Goal: Transaction & Acquisition: Download file/media

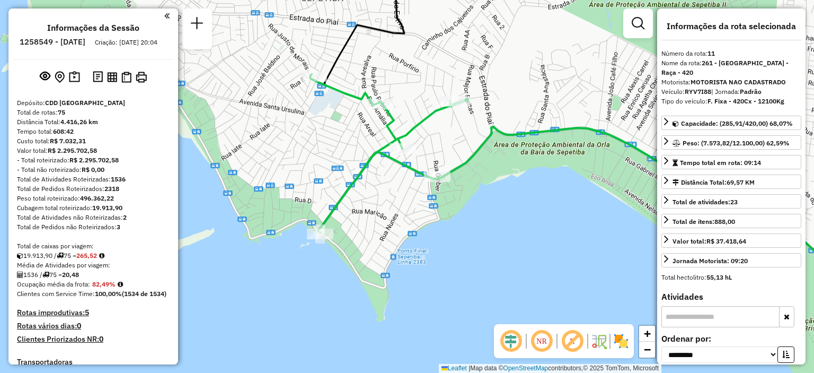
select select "**********"
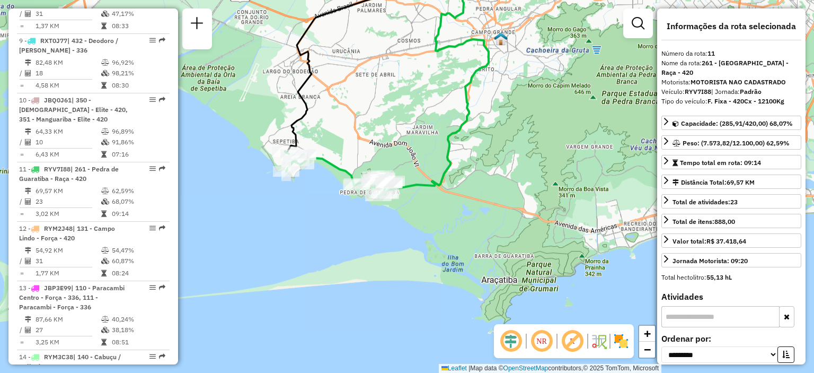
drag, startPoint x: 392, startPoint y: 205, endPoint x: 329, endPoint y: 155, distance: 80.8
click at [329, 155] on div "Janela de atendimento Grade de atendimento Capacidade Transportadoras Veículos …" at bounding box center [407, 186] width 814 height 373
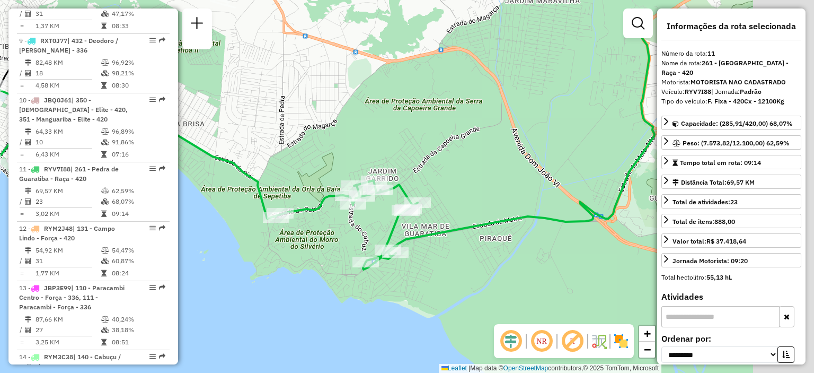
drag, startPoint x: 371, startPoint y: 154, endPoint x: 220, endPoint y: 225, distance: 166.4
click at [220, 225] on div "Janela de atendimento Grade de atendimento Capacidade Transportadoras Veículos …" at bounding box center [407, 186] width 814 height 373
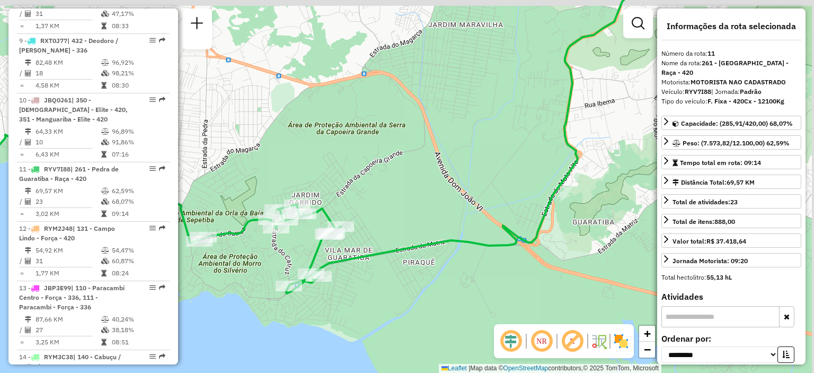
drag, startPoint x: 419, startPoint y: 164, endPoint x: 348, endPoint y: 193, distance: 77.5
click at [348, 193] on div "Janela de atendimento Grade de atendimento Capacidade Transportadoras Veículos …" at bounding box center [407, 186] width 814 height 373
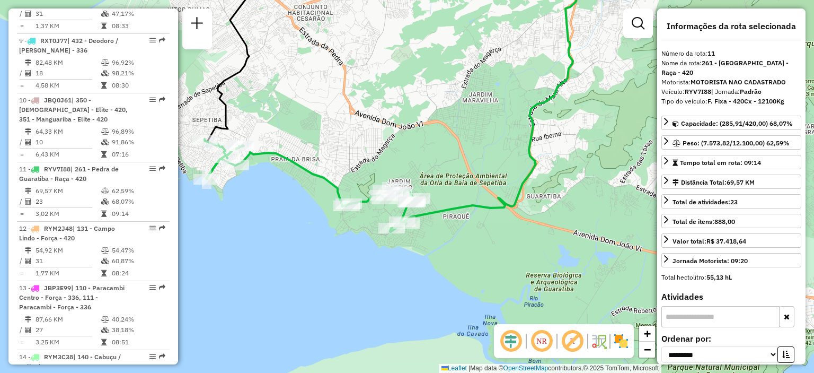
drag, startPoint x: 455, startPoint y: 151, endPoint x: 545, endPoint y: 126, distance: 93.5
click at [545, 126] on icon at bounding box center [501, 89] width 220 height 278
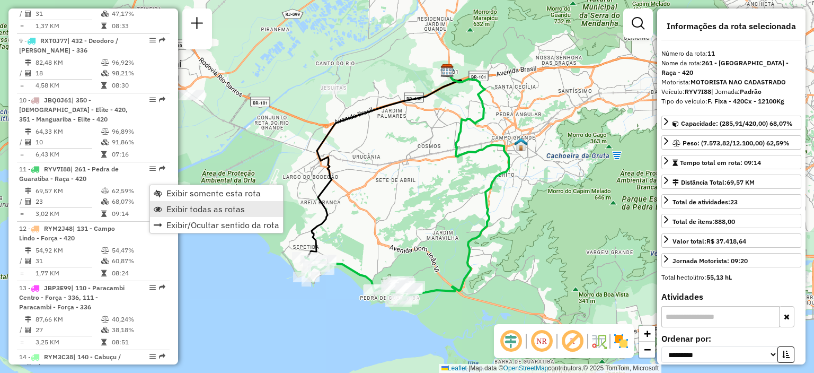
click at [192, 211] on span "Exibir todas as rotas" at bounding box center [205, 209] width 78 height 8
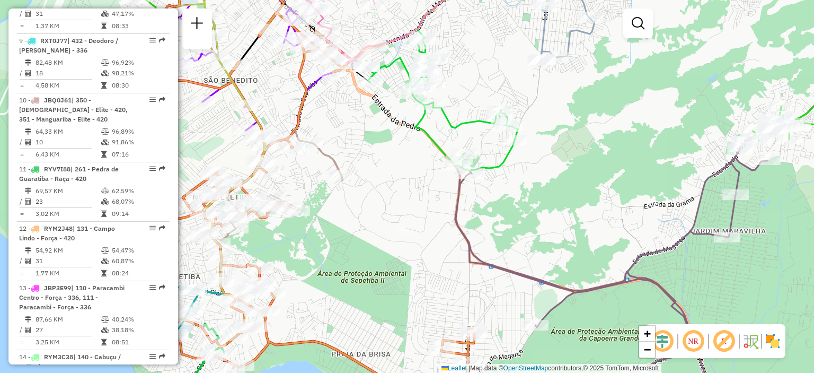
drag, startPoint x: 316, startPoint y: 250, endPoint x: 394, endPoint y: 227, distance: 81.7
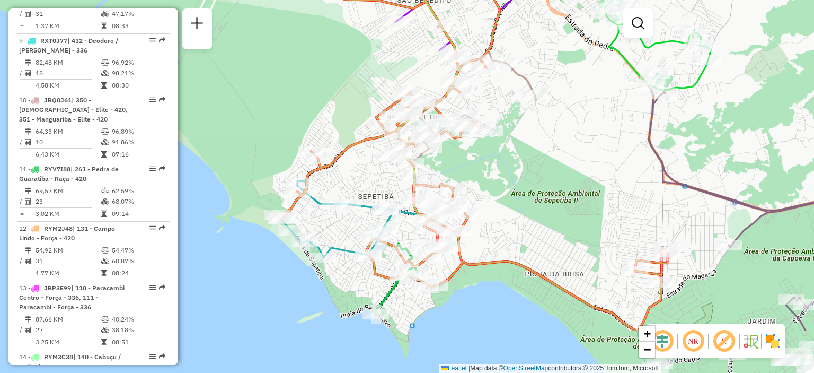
drag, startPoint x: 351, startPoint y: 238, endPoint x: 547, endPoint y: 155, distance: 212.3
click at [547, 155] on div "Janela de atendimento Grade de atendimento Capacidade Transportadoras Veículos …" at bounding box center [407, 186] width 814 height 373
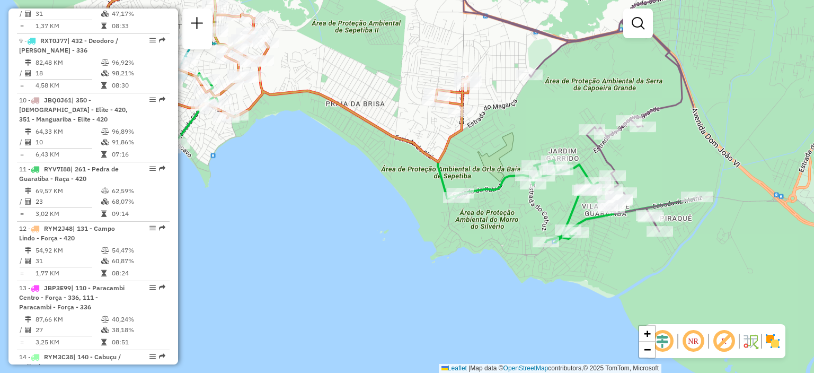
drag, startPoint x: 562, startPoint y: 292, endPoint x: 362, endPoint y: 128, distance: 257.9
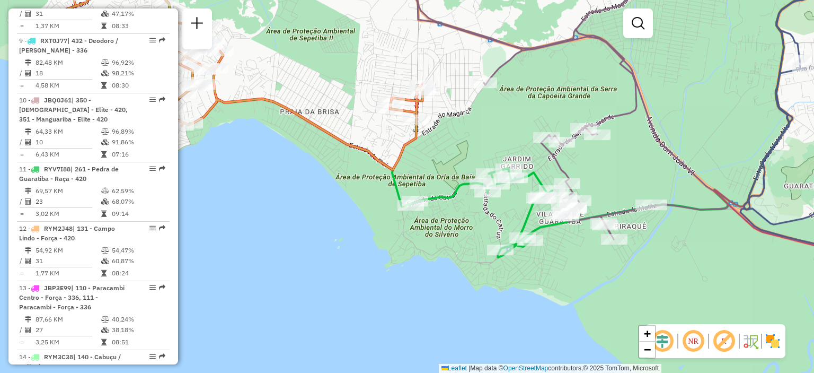
drag, startPoint x: 503, startPoint y: 219, endPoint x: 456, endPoint y: 224, distance: 47.9
click at [456, 224] on div "Janela de atendimento Grade de atendimento Capacidade Transportadoras Veículos …" at bounding box center [407, 186] width 814 height 373
click at [645, 350] on span "−" at bounding box center [647, 348] width 7 height 13
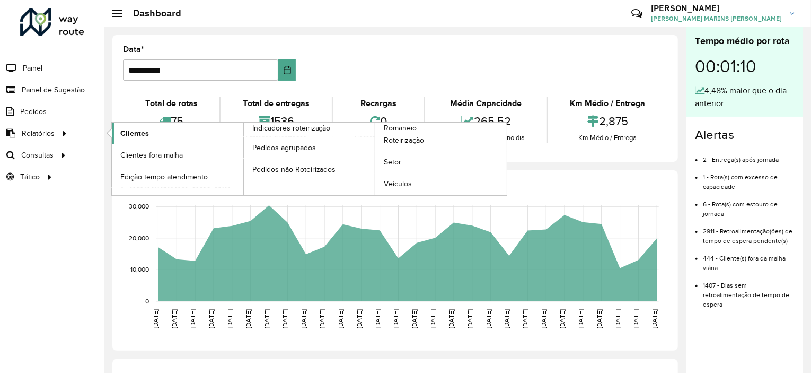
click at [132, 131] on span "Clientes" at bounding box center [134, 133] width 29 height 11
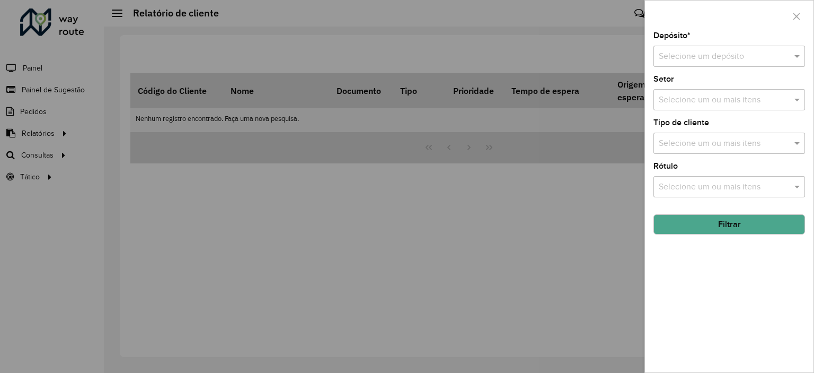
click at [739, 55] on input "text" at bounding box center [719, 56] width 120 height 13
click at [689, 89] on span "CDD [GEOGRAPHIC_DATA]" at bounding box center [709, 86] width 103 height 9
click at [718, 227] on button "Filtrar" at bounding box center [729, 224] width 152 height 20
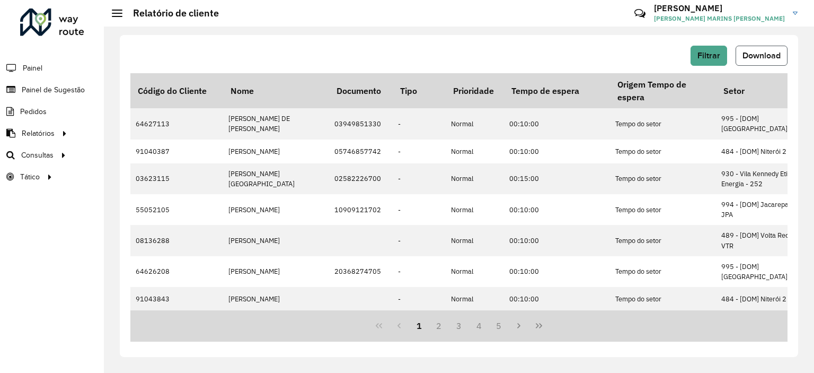
click at [739, 59] on button "Download" at bounding box center [762, 56] width 52 height 20
